Goal: Check status

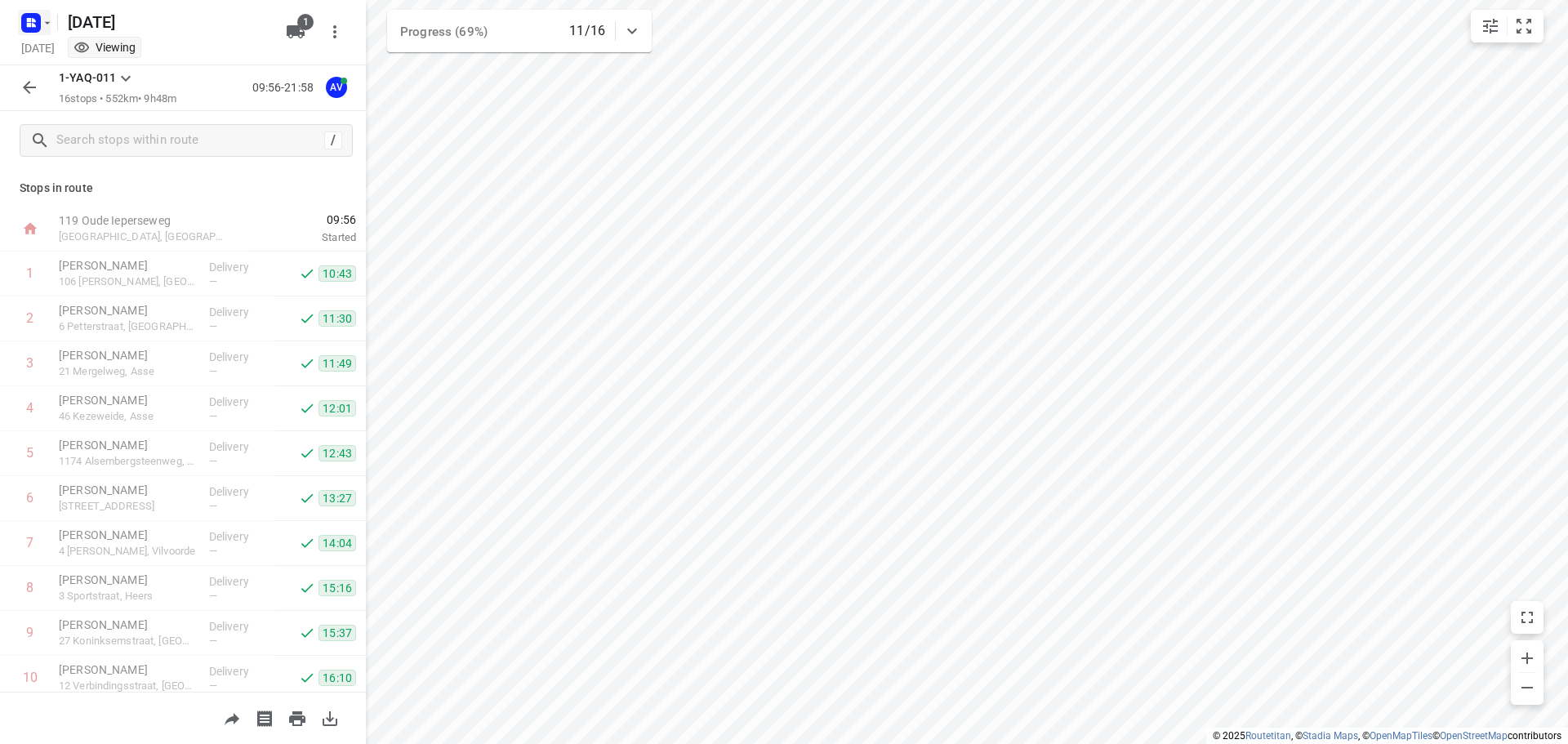
click at [39, 20] on rect "button" at bounding box center [30, 23] width 20 height 20
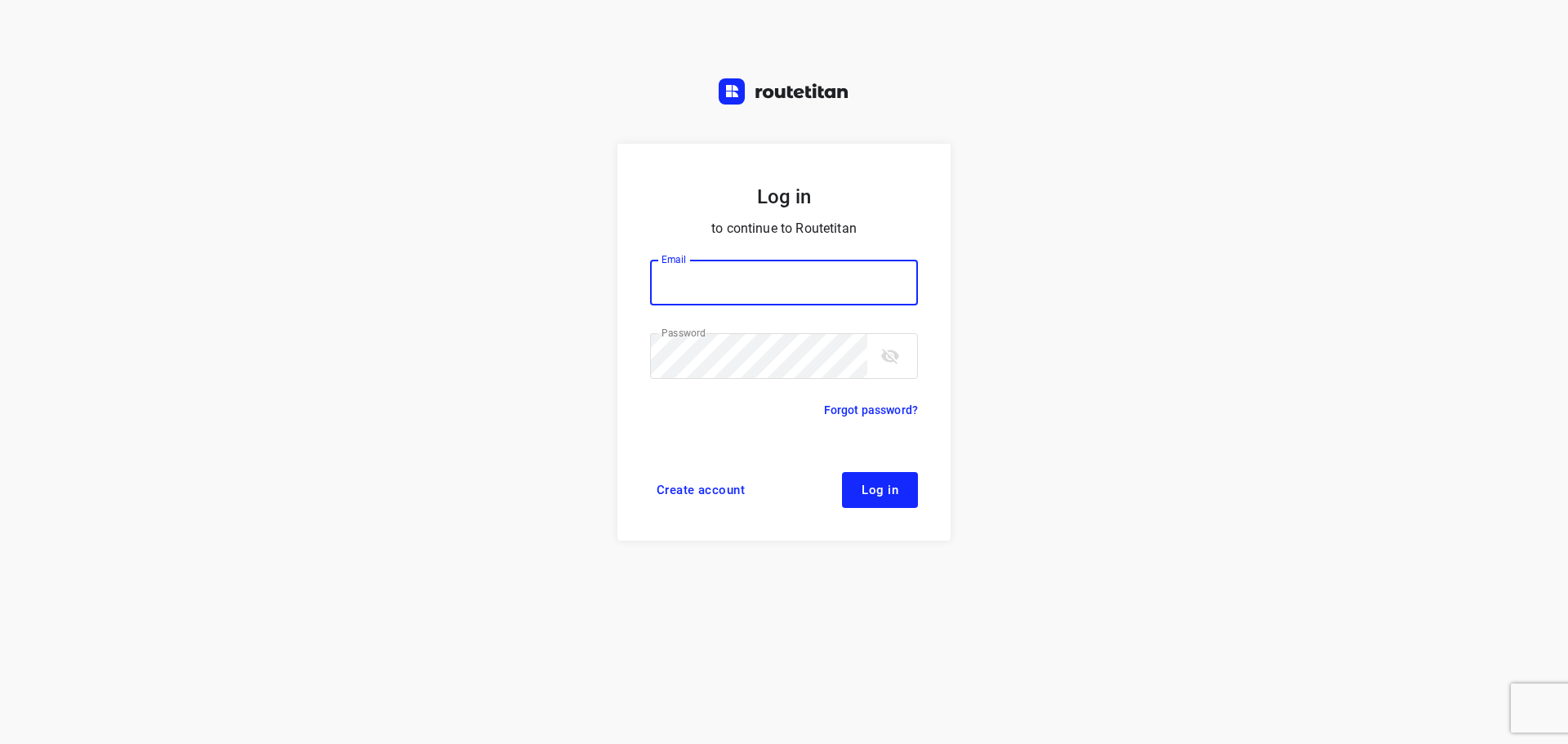
type input "[PERSON_NAME][EMAIL_ADDRESS][DOMAIN_NAME]"
click at [877, 493] on span "Log in" at bounding box center [879, 490] width 37 height 13
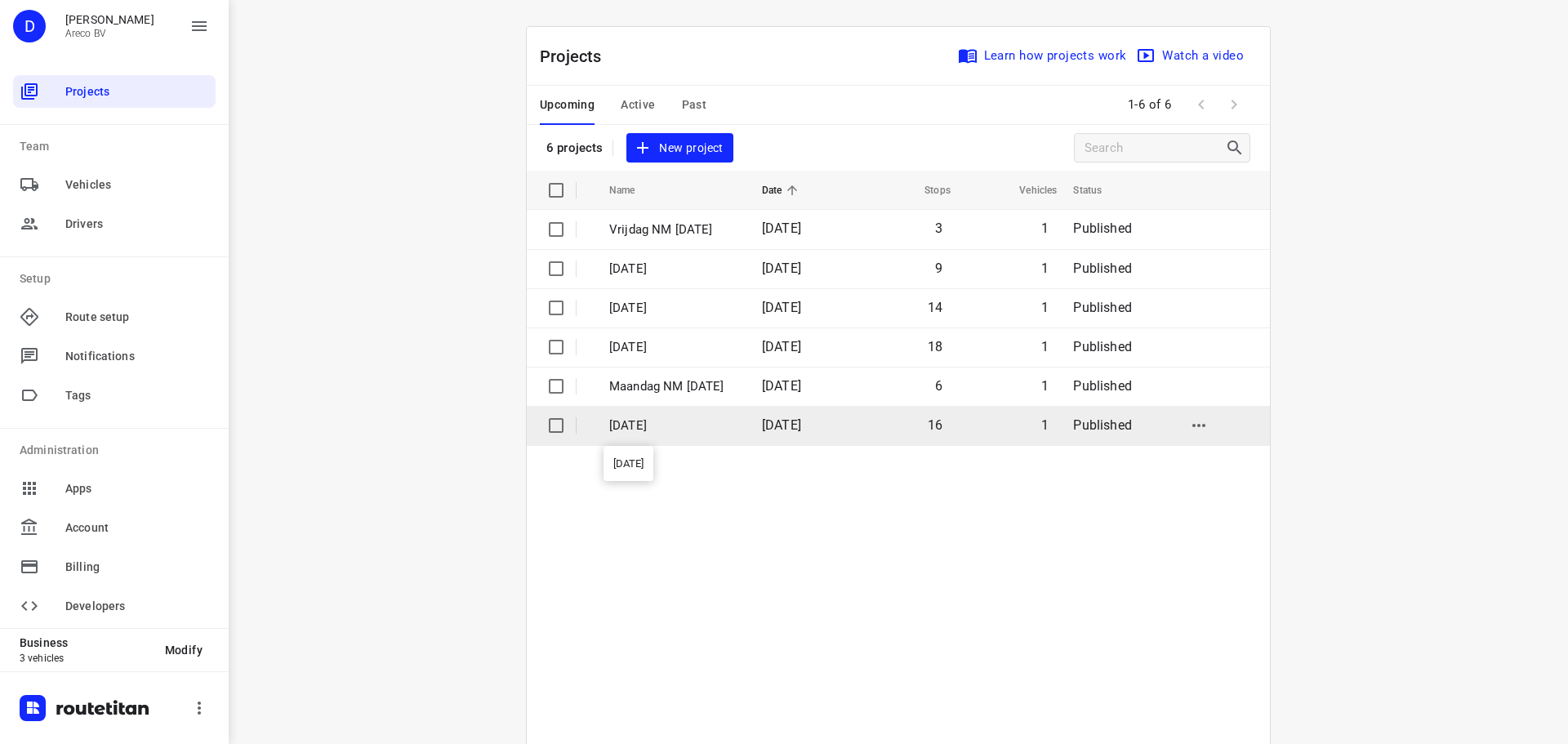
click at [721, 429] on p "[DATE]" at bounding box center [673, 426] width 129 height 19
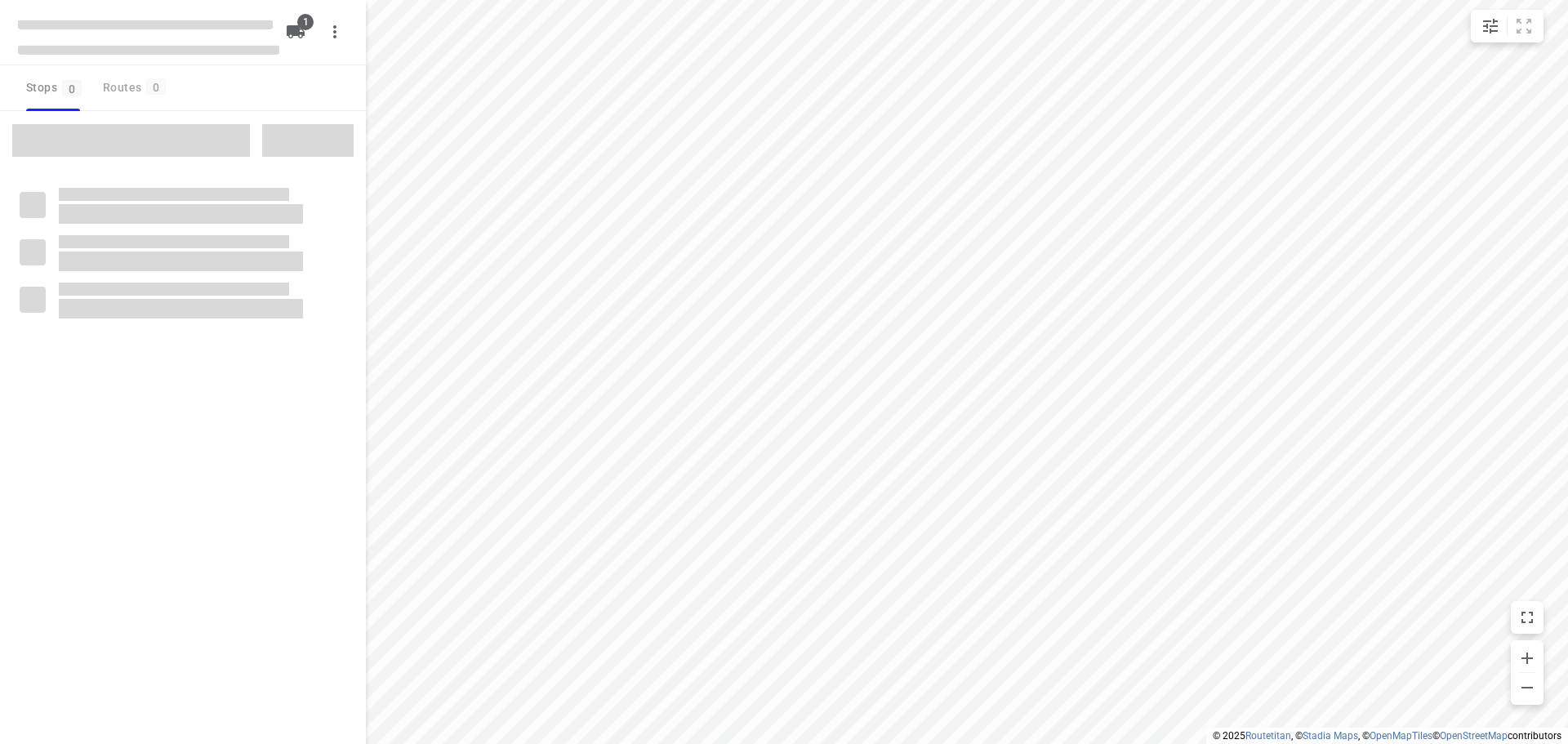
type input "distance"
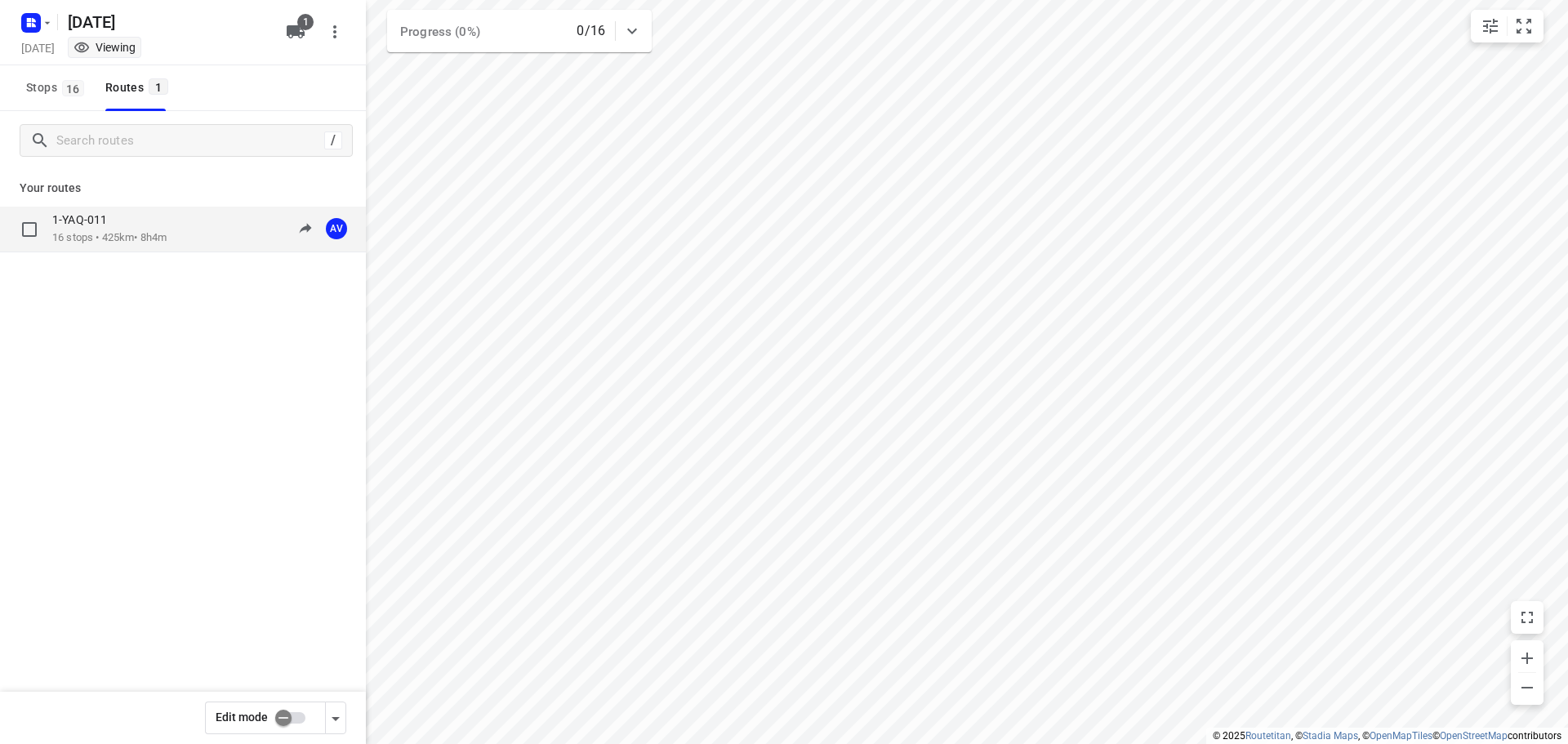
click at [190, 221] on div "1-YAQ-011 16 stops • 425km • 8h4m 09:00-17:04 AV" at bounding box center [209, 229] width 314 height 33
